Goal: Obtain resource: Download file/media

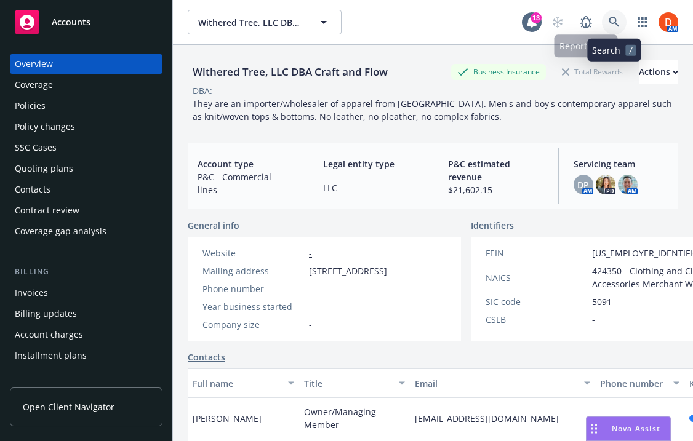
click at [616, 23] on icon at bounding box center [613, 22] width 10 height 10
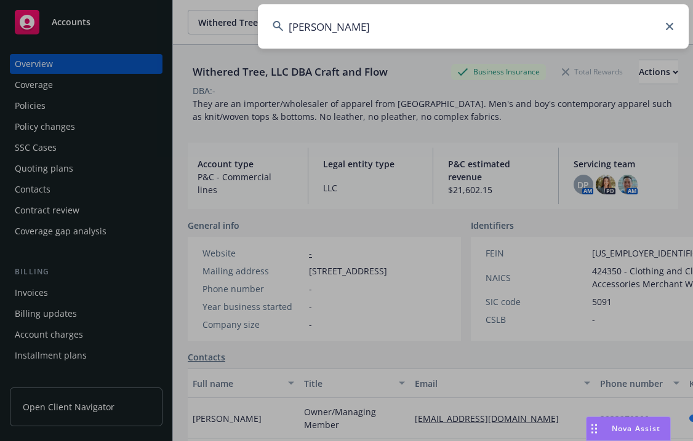
type input "[PERSON_NAME]"
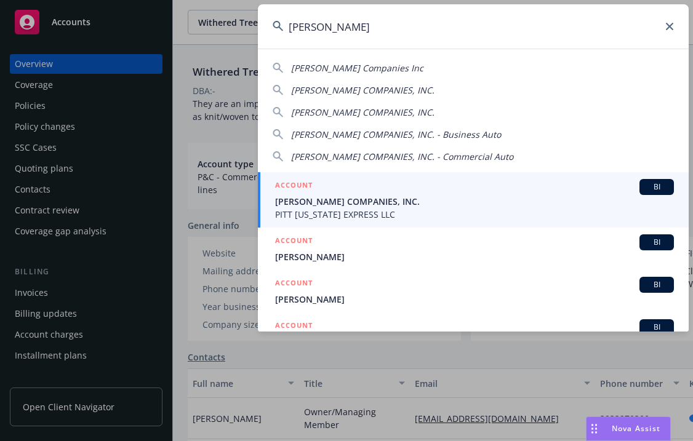
click at [488, 212] on span "PITT [US_STATE] EXPRESS LLC" at bounding box center [474, 214] width 399 height 13
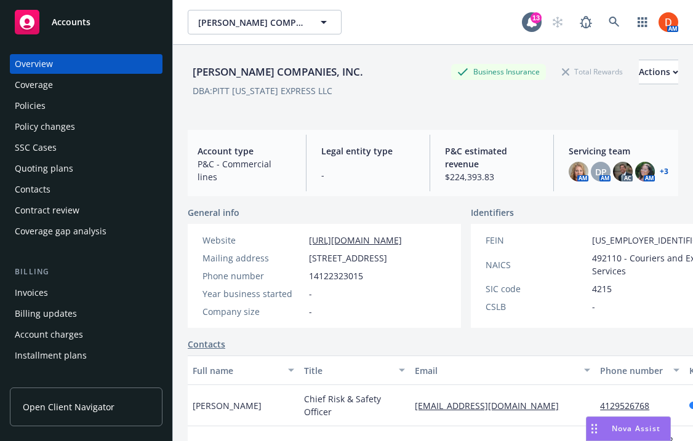
click at [78, 111] on div "Policies" at bounding box center [86, 106] width 143 height 20
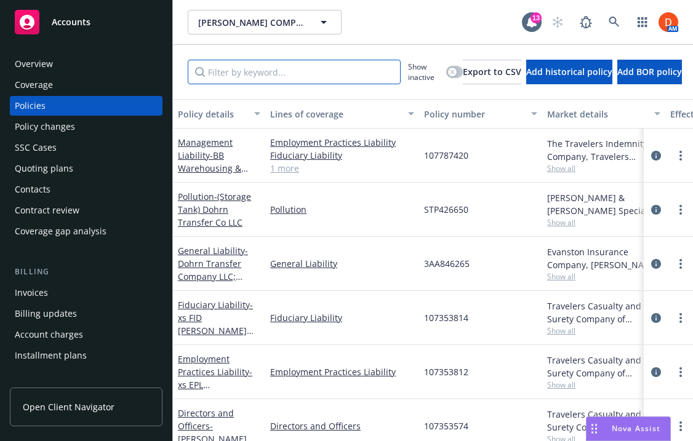
click at [327, 70] on input "Filter by keyword..." at bounding box center [294, 72] width 213 height 25
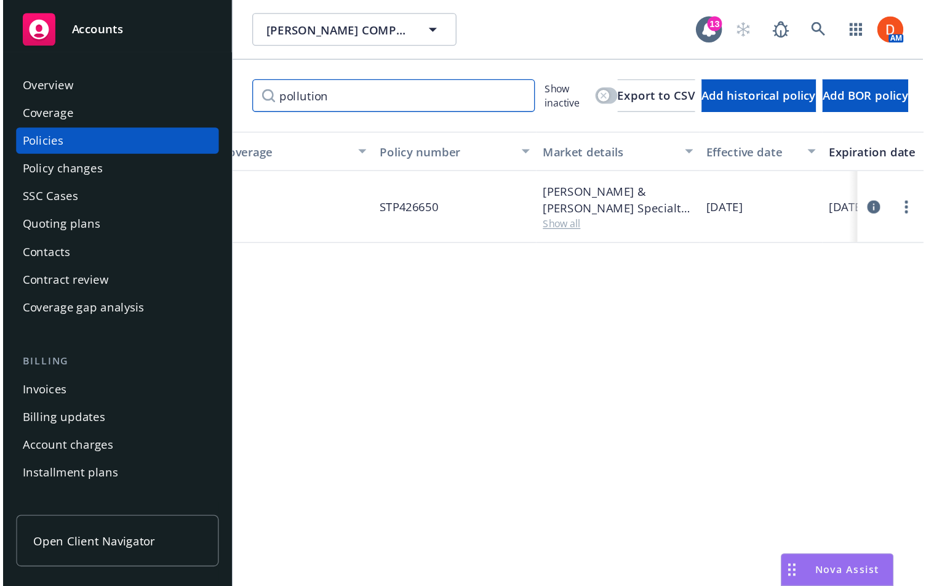
scroll to position [0, 165]
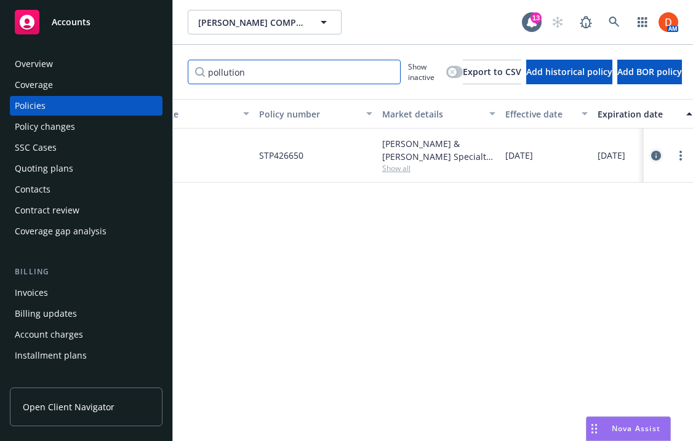
type input "pollution"
click at [658, 155] on icon "circleInformation" at bounding box center [656, 156] width 10 height 10
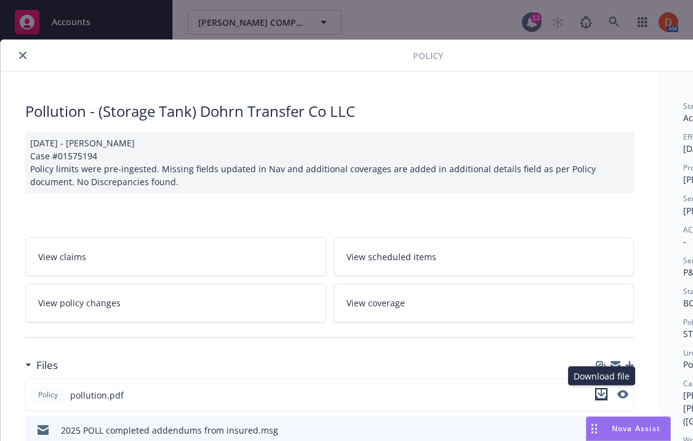
click at [600, 394] on icon "download file" at bounding box center [601, 392] width 8 height 7
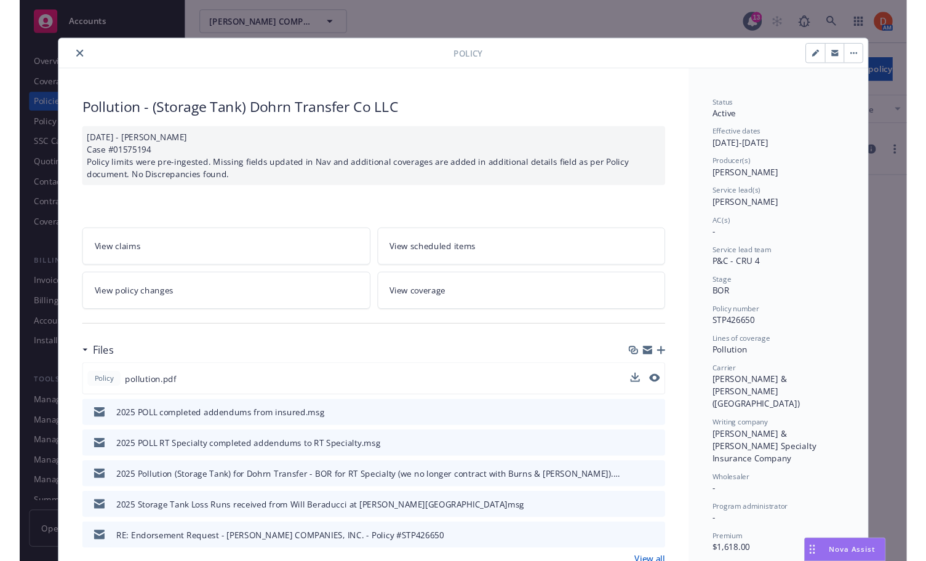
scroll to position [0, 165]
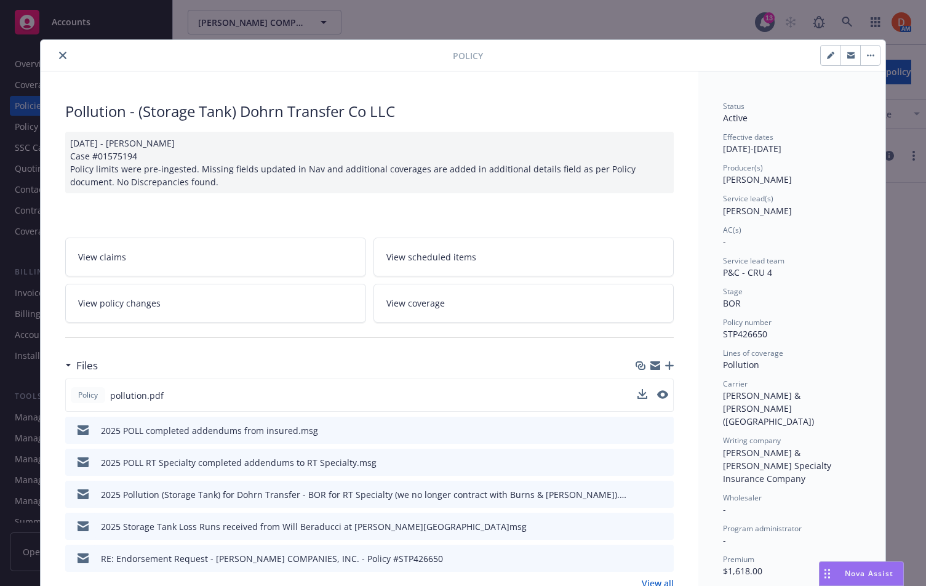
click at [70, 57] on button "close" at bounding box center [62, 55] width 15 height 15
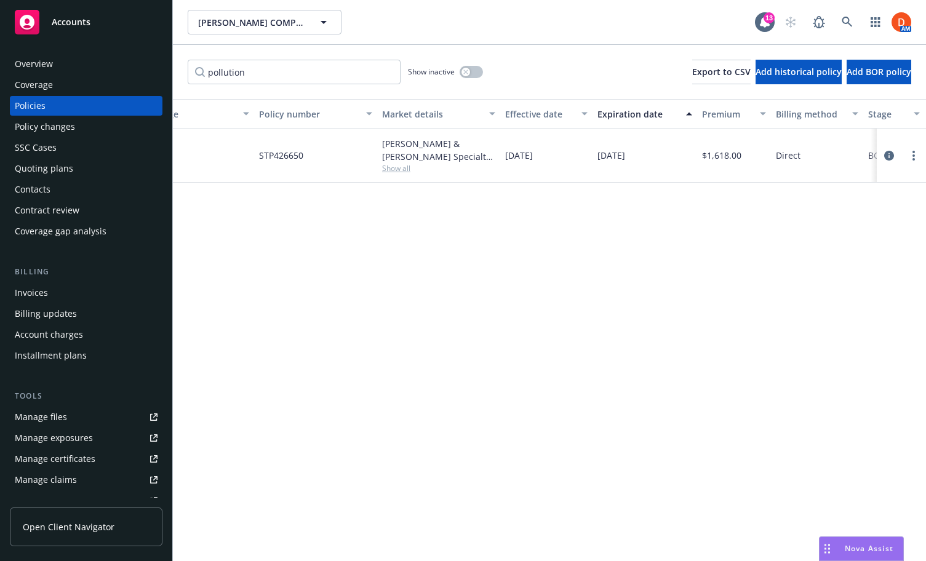
scroll to position [0, 165]
click at [692, 25] on icon at bounding box center [847, 22] width 11 height 11
